Goal: Task Accomplishment & Management: Use online tool/utility

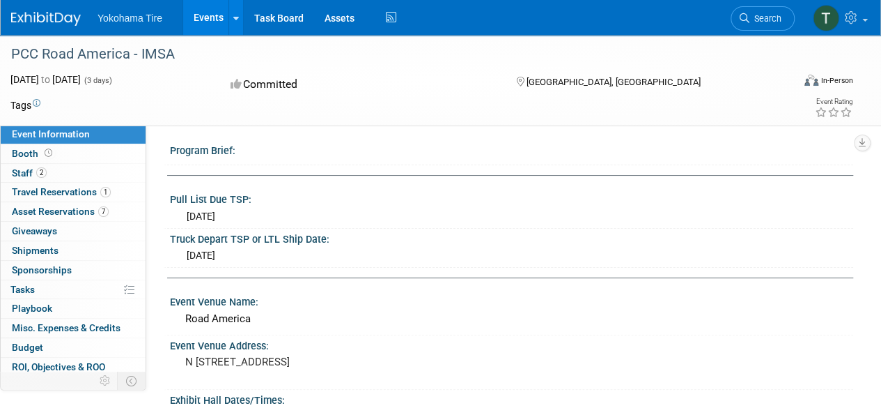
click at [199, 16] on link "Events" at bounding box center [208, 17] width 51 height 35
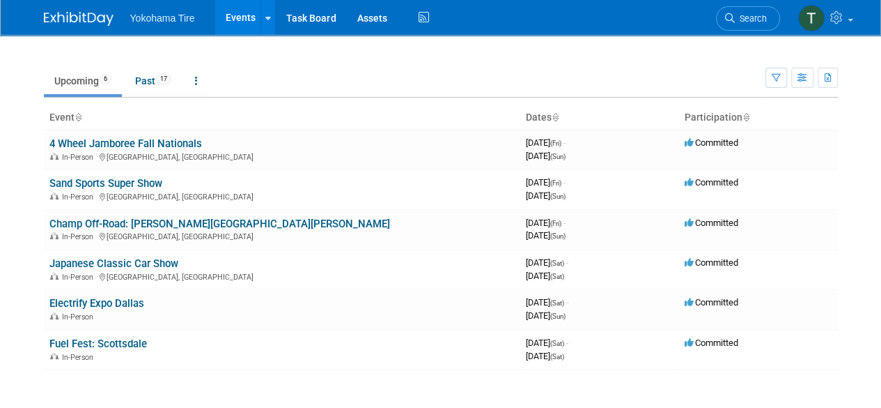
click at [199, 16] on li "Yokohama Tire" at bounding box center [172, 13] width 85 height 20
click at [150, 144] on link "4 Wheel Jamboree Fall Nationals" at bounding box center [125, 143] width 153 height 13
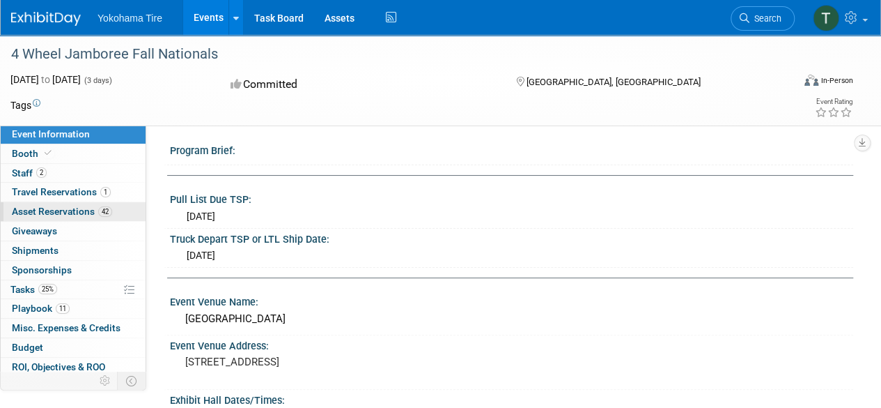
click at [89, 212] on span "Asset Reservations 42" at bounding box center [62, 211] width 100 height 11
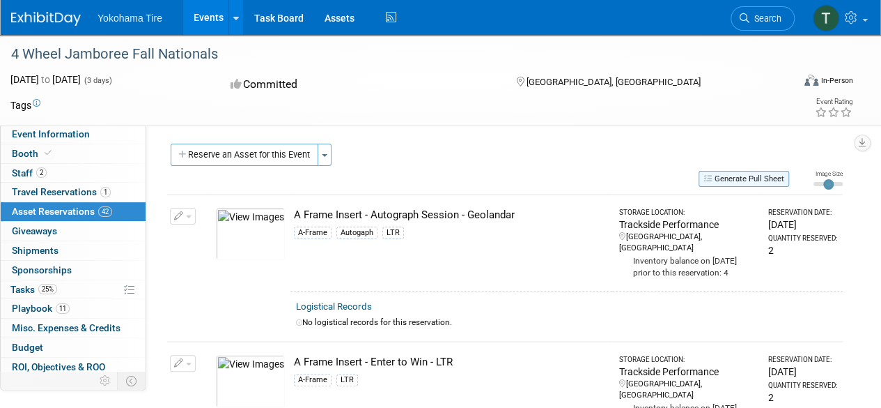
click at [776, 174] on button "Generate Pull Sheet" at bounding box center [744, 179] width 91 height 16
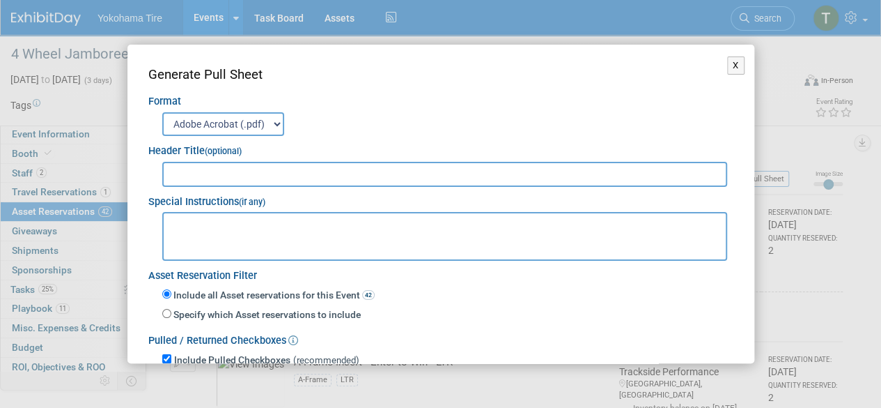
scroll to position [103, 0]
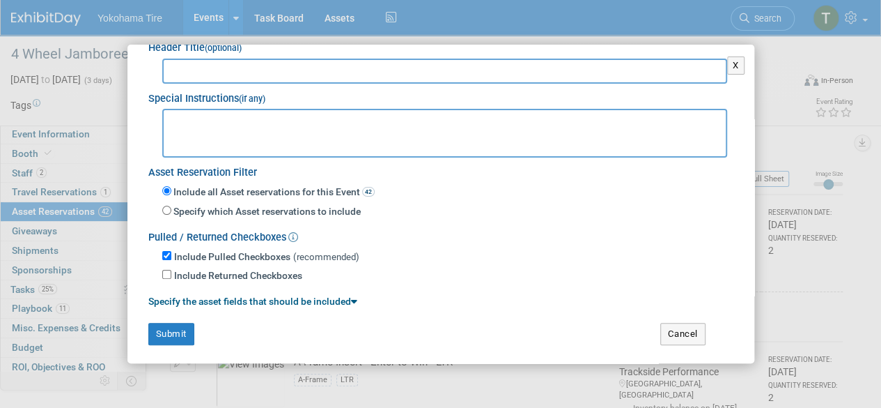
click at [224, 213] on label "Specify which Asset reservations to include" at bounding box center [266, 212] width 190 height 14
click at [171, 213] on input "Specify which Asset reservations to include" at bounding box center [166, 210] width 9 height 9
radio input "true"
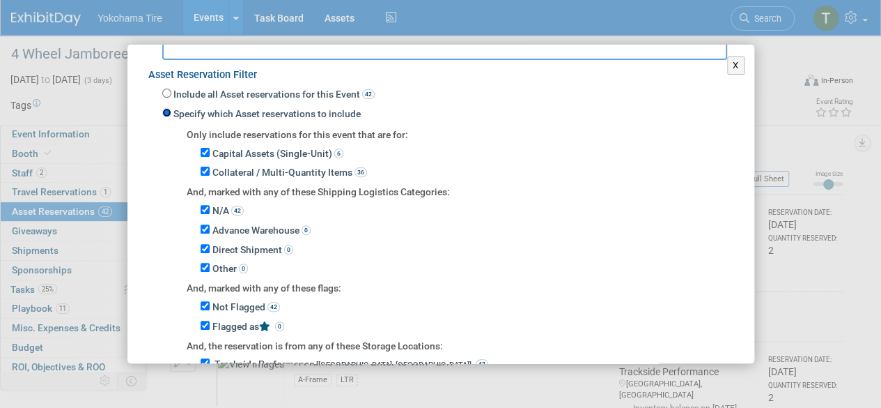
scroll to position [176, 0]
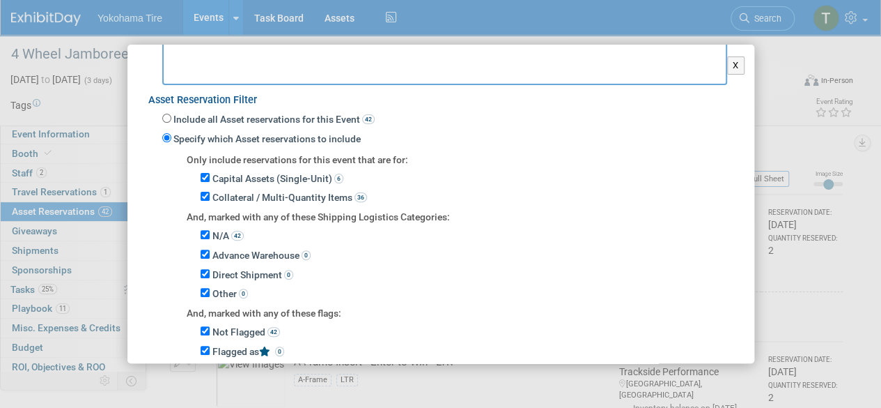
click at [231, 117] on label "Include all Asset reservations for this Event 42" at bounding box center [272, 120] width 203 height 14
click at [171, 117] on input "Include all Asset reservations for this Event 42" at bounding box center [166, 118] width 9 height 9
radio input "true"
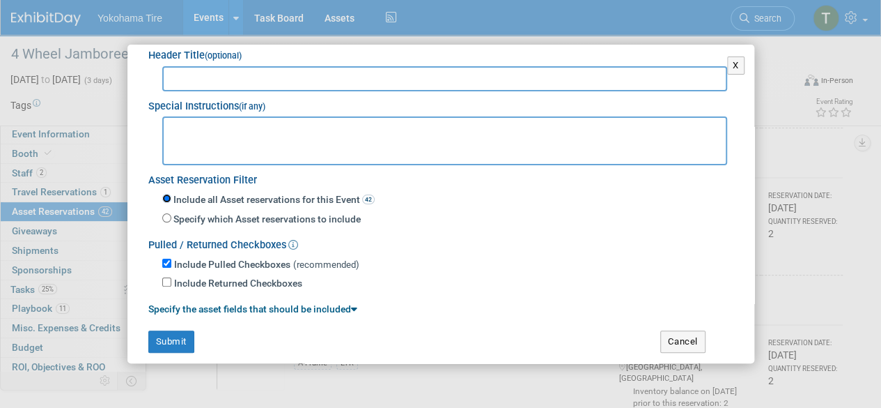
scroll to position [103, 0]
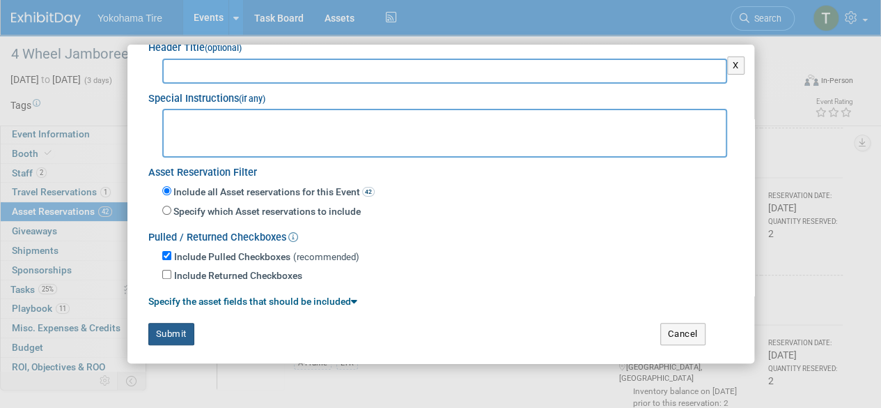
click at [178, 337] on button "Submit" at bounding box center [171, 334] width 46 height 22
